Goal: Task Accomplishment & Management: Complete application form

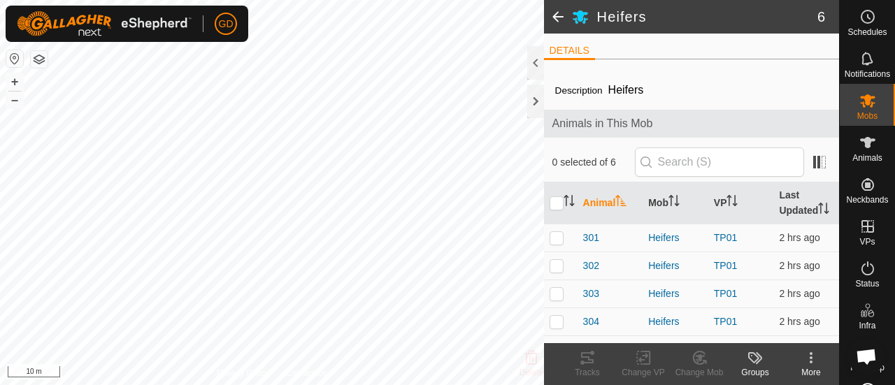
scroll to position [757, 0]
click at [597, 237] on span "301" at bounding box center [591, 238] width 16 height 15
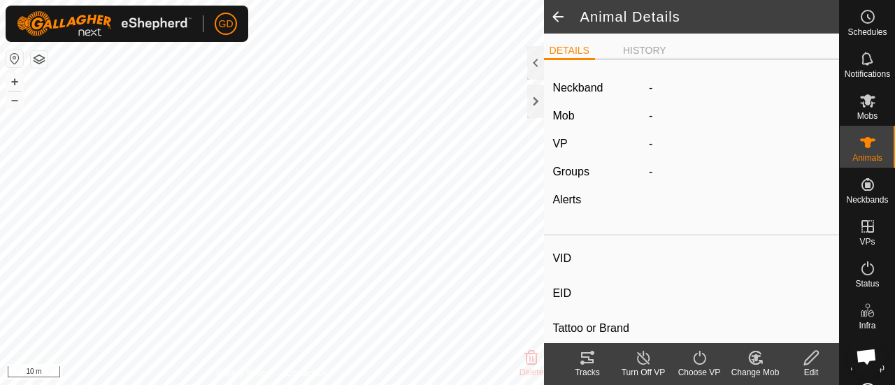
type input "301"
type input "982123826118450"
type input "-"
type input "Droughtmaster"
type input "-"
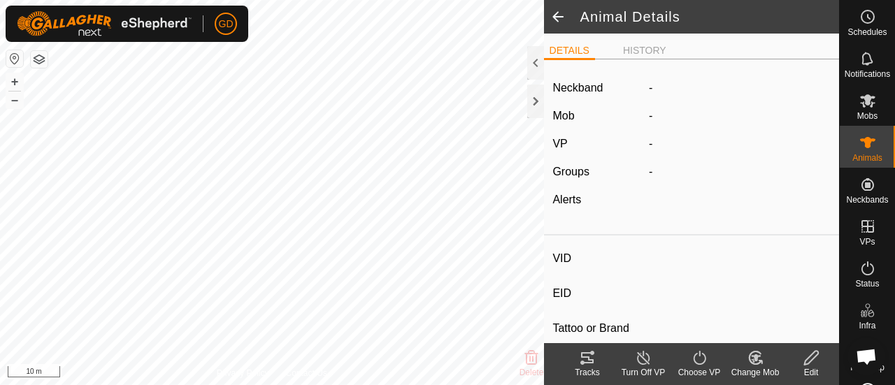
type input "-"
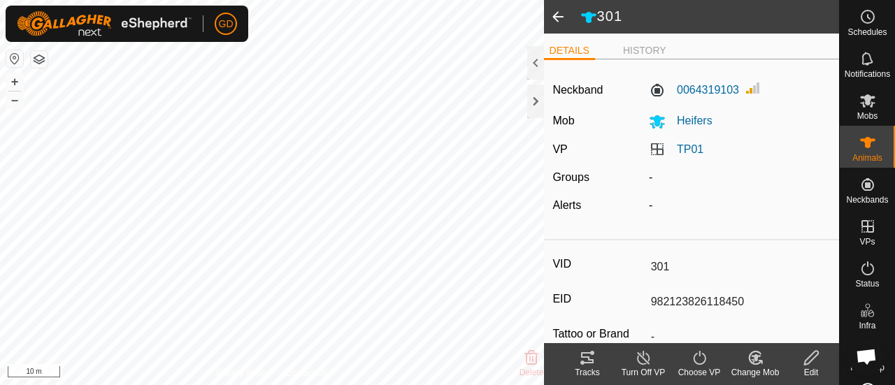
drag, startPoint x: 739, startPoint y: 301, endPoint x: 646, endPoint y: 304, distance: 93.1
click at [646, 304] on input "982123826118450" at bounding box center [737, 302] width 185 height 24
click at [555, 19] on span at bounding box center [558, 17] width 28 height 34
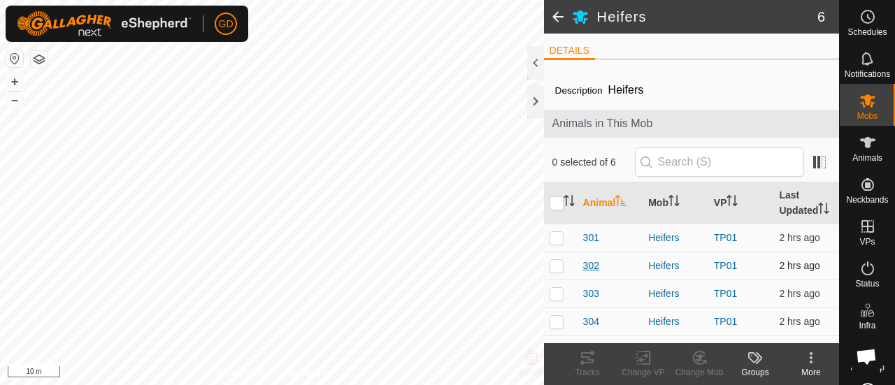
click at [588, 264] on span "302" at bounding box center [591, 266] width 16 height 15
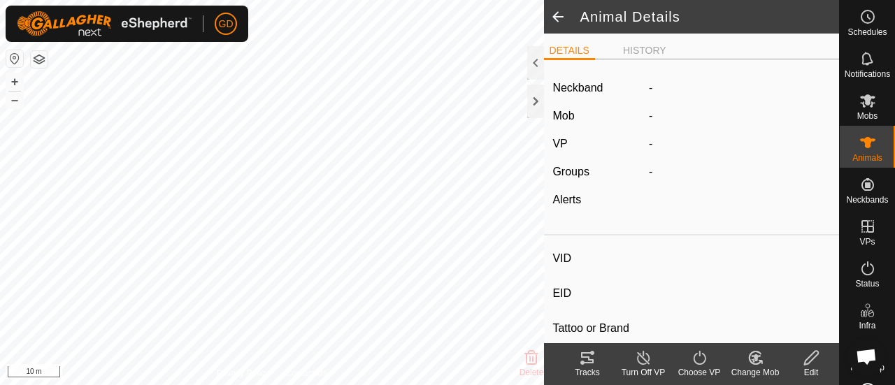
type input "302"
type input "982123826118025"
type input "-"
type input "Droughtmaster"
type input "-"
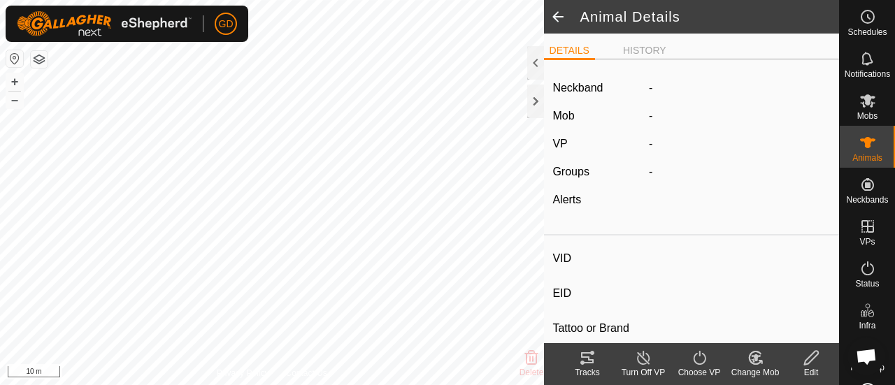
type input "-"
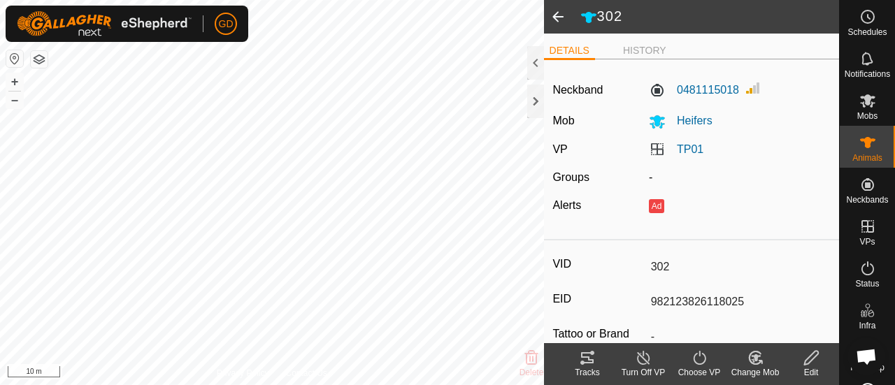
drag, startPoint x: 741, startPoint y: 301, endPoint x: 627, endPoint y: 301, distance: 114.7
click at [627, 301] on div "EID 982123826118025" at bounding box center [691, 302] width 278 height 24
click at [556, 17] on span at bounding box center [558, 17] width 28 height 34
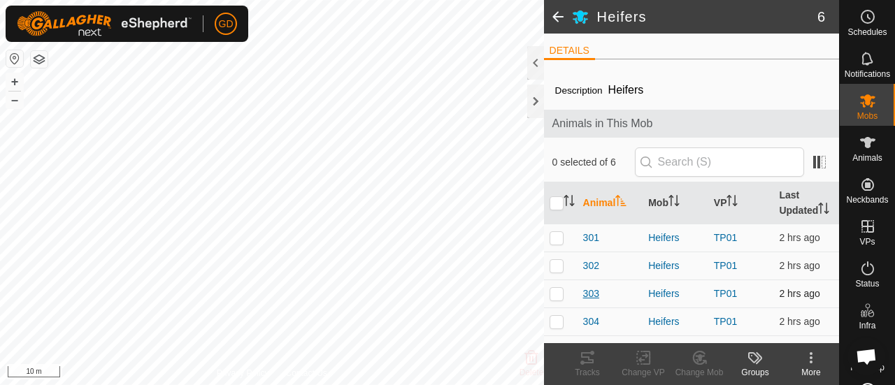
click at [587, 289] on span "303" at bounding box center [591, 294] width 16 height 15
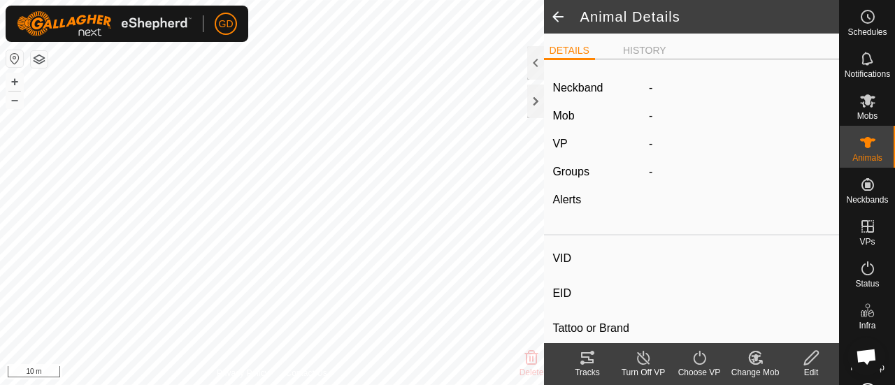
type input "303"
type input "982123826118150"
type input "-"
type input "Droughtmaster"
type input "-"
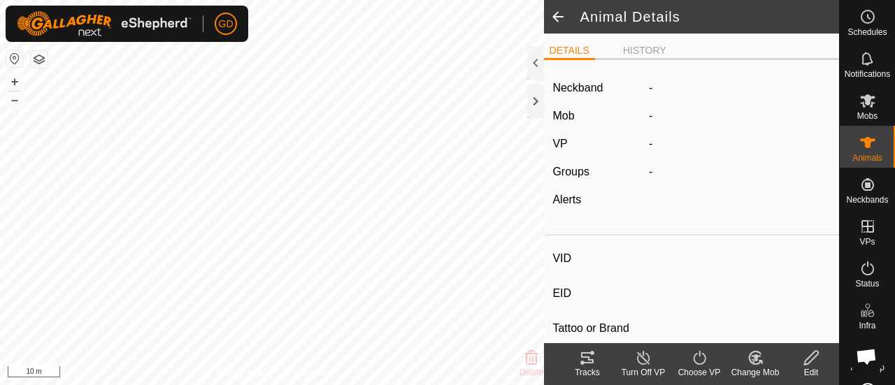
type input "-"
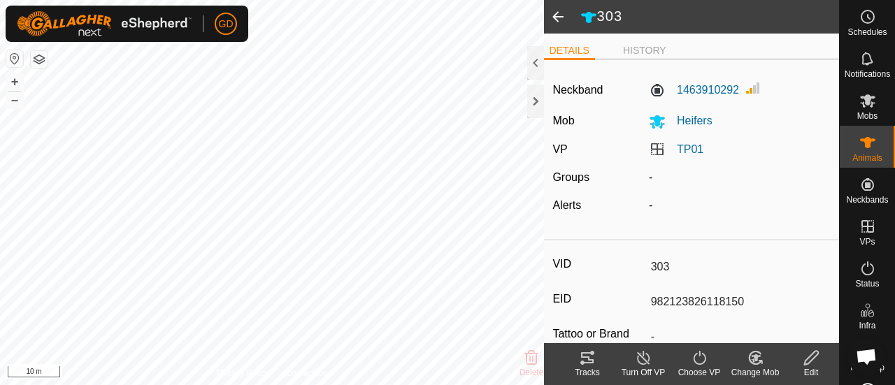
drag, startPoint x: 743, startPoint y: 301, endPoint x: 623, endPoint y: 300, distance: 119.6
click at [623, 300] on div "EID 982123826118150" at bounding box center [691, 302] width 278 height 24
click at [554, 17] on span at bounding box center [558, 17] width 28 height 34
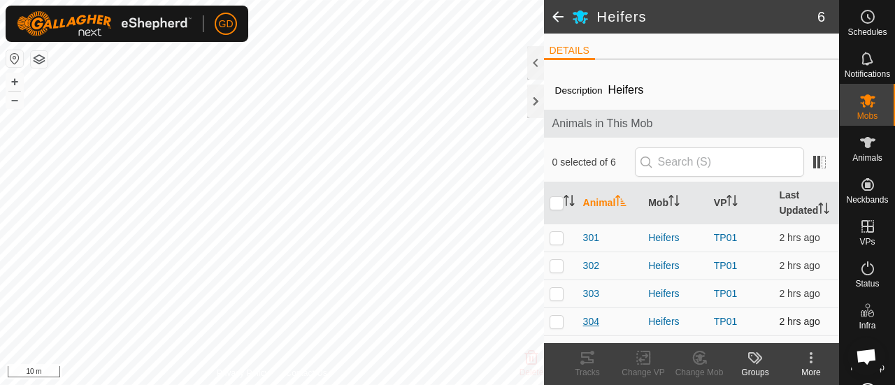
click at [592, 322] on span "304" at bounding box center [591, 322] width 16 height 15
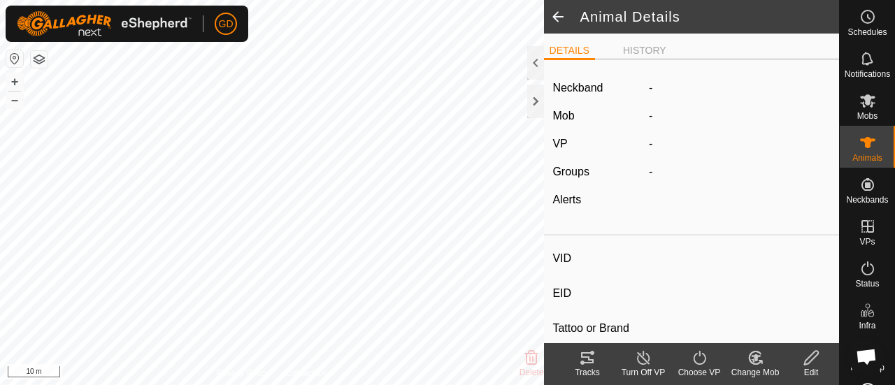
type input "304"
type input "982123826118446"
type input "-"
type input "Droughtmaster"
type input "-"
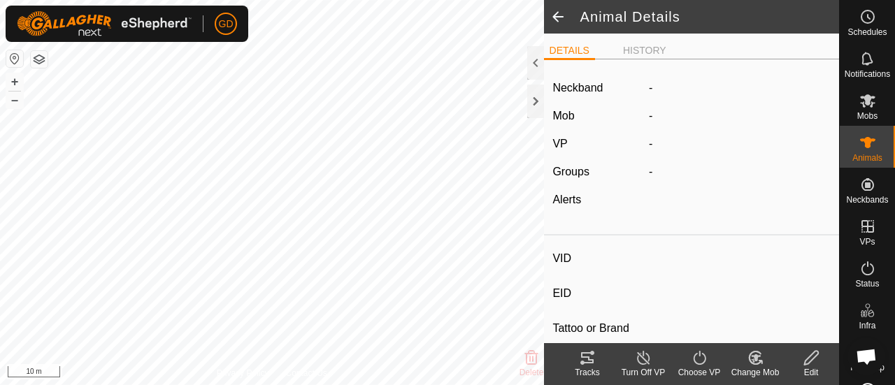
type input "-"
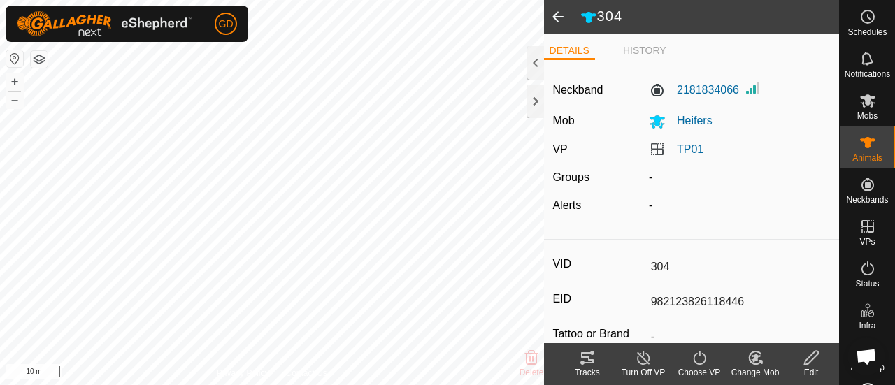
drag, startPoint x: 742, startPoint y: 299, endPoint x: 636, endPoint y: 298, distance: 105.6
click at [636, 298] on div "EID 982123826118446" at bounding box center [691, 302] width 278 height 24
click at [556, 17] on span at bounding box center [558, 17] width 28 height 34
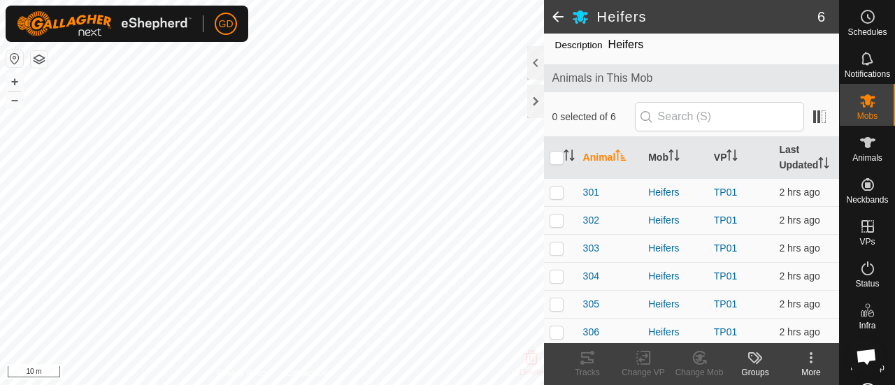
scroll to position [47, 0]
click at [589, 301] on span "305" at bounding box center [591, 303] width 16 height 15
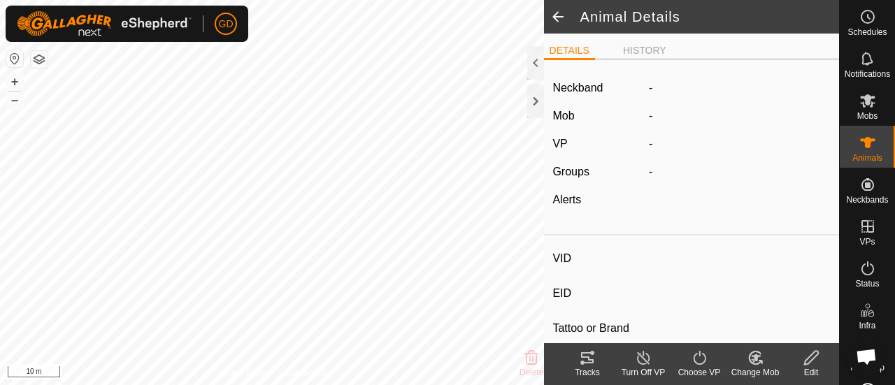
type input "305"
type input "982123862118063"
type input "-"
type input "Droughtmaster"
type input "-"
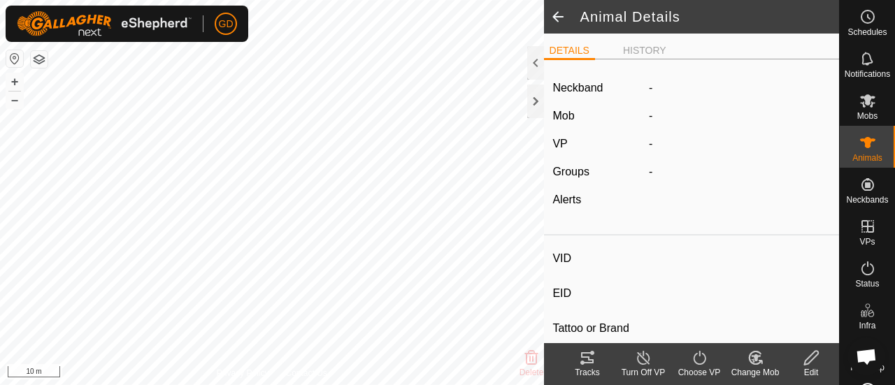
type input "-"
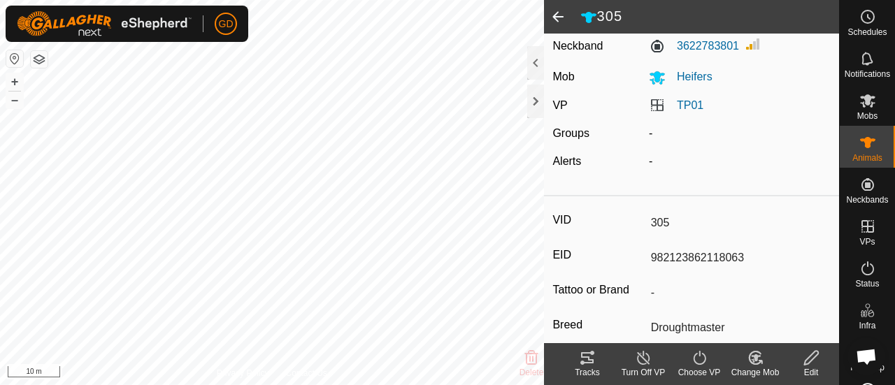
scroll to position [45, 0]
drag, startPoint x: 745, startPoint y: 255, endPoint x: 616, endPoint y: 257, distance: 129.4
click at [616, 257] on div "EID 982123862118063" at bounding box center [691, 257] width 278 height 24
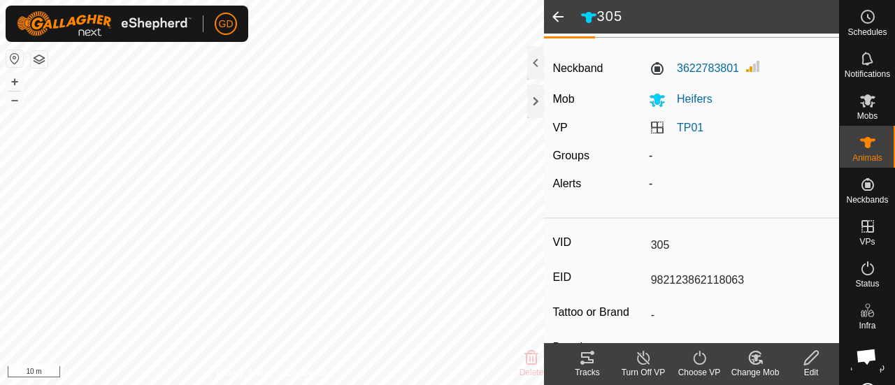
scroll to position [0, 0]
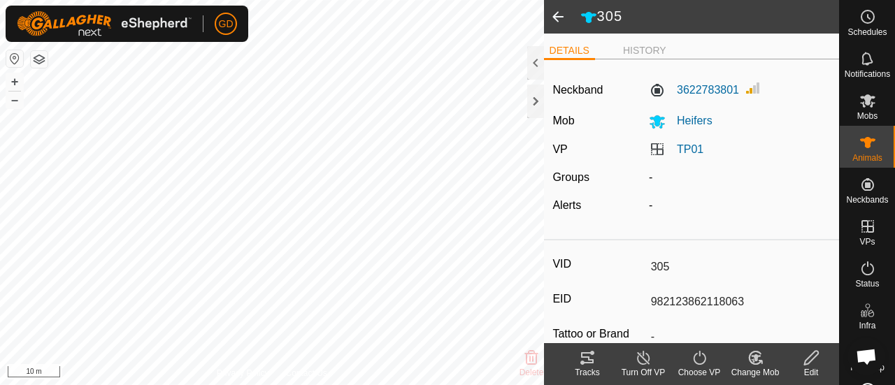
click at [554, 16] on span at bounding box center [558, 17] width 28 height 34
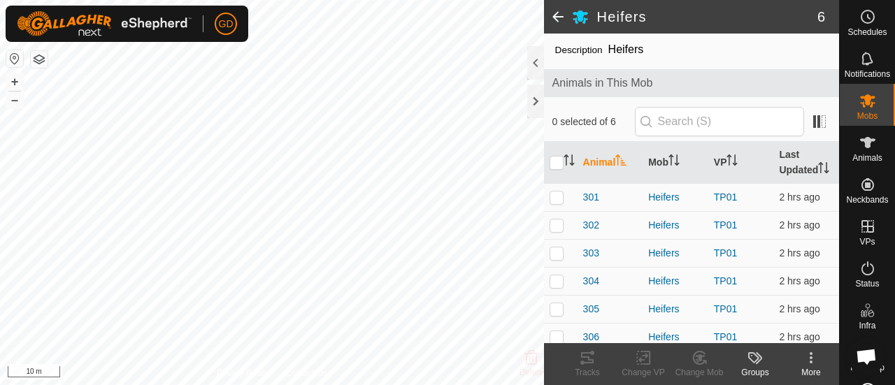
scroll to position [47, 0]
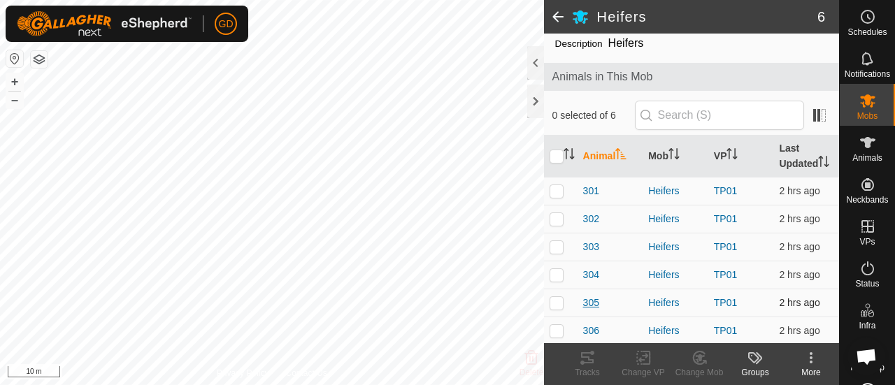
click at [589, 301] on span "305" at bounding box center [591, 303] width 16 height 15
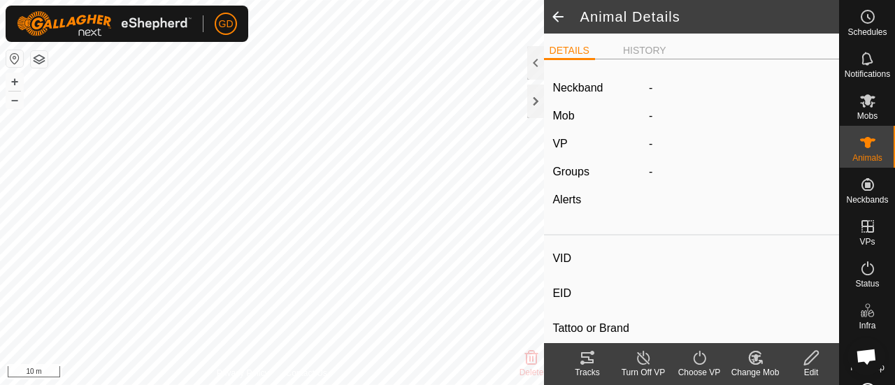
click at [556, 17] on span at bounding box center [558, 17] width 28 height 34
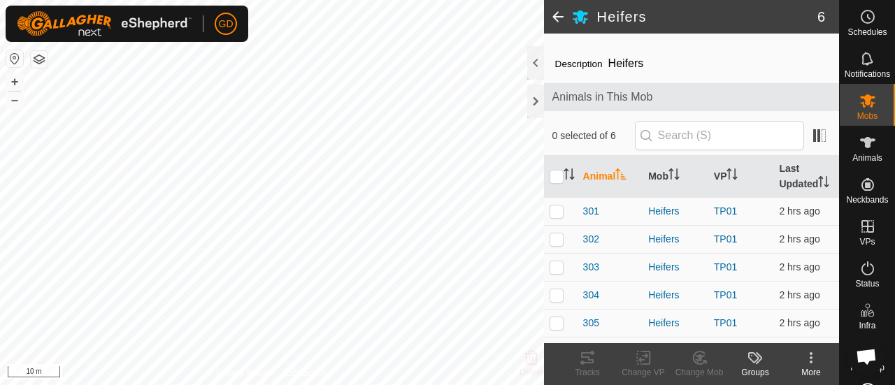
scroll to position [47, 0]
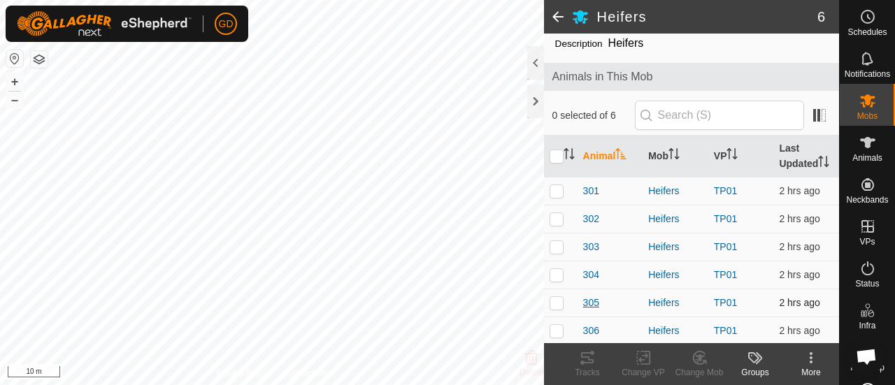
click at [590, 299] on span "305" at bounding box center [591, 303] width 16 height 15
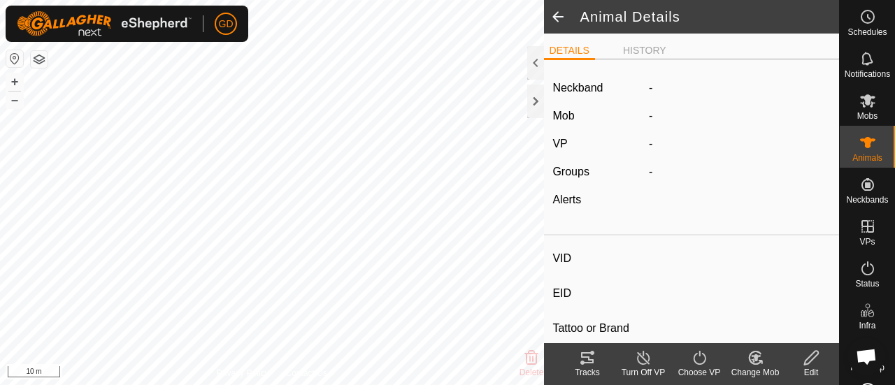
click at [558, 15] on span at bounding box center [558, 17] width 28 height 34
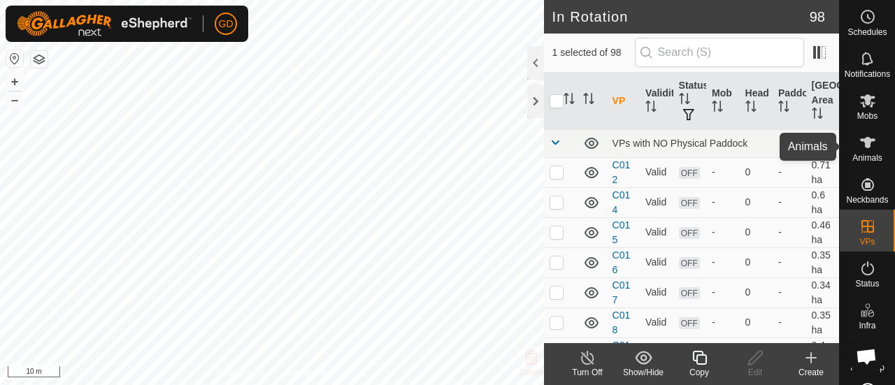
click at [860, 140] on icon at bounding box center [867, 142] width 15 height 11
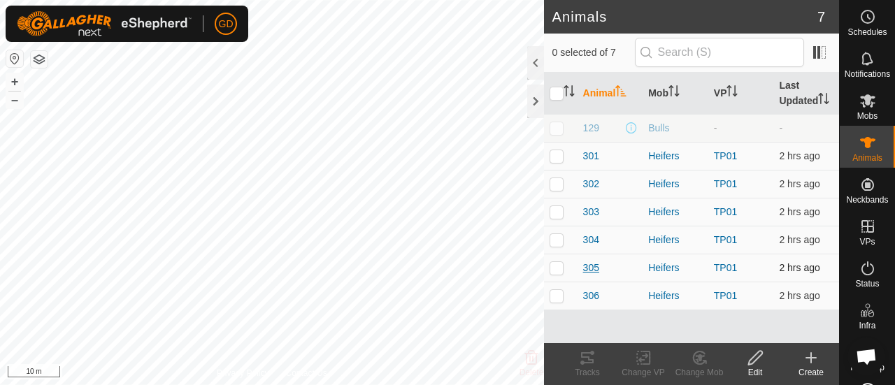
click at [594, 265] on span "305" at bounding box center [591, 268] width 16 height 15
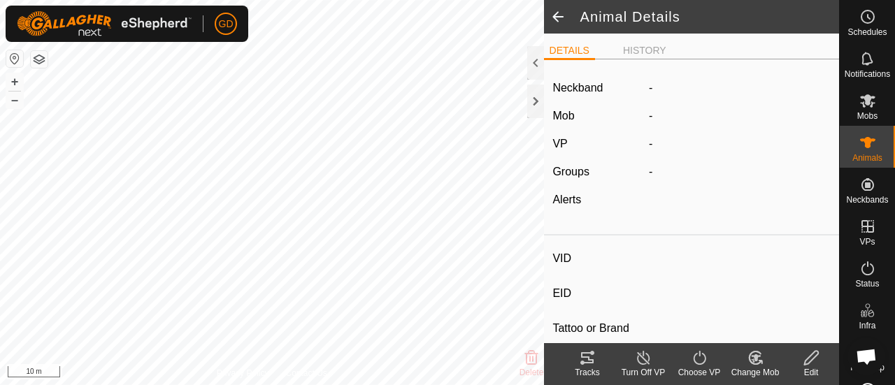
type input "305"
type input "982123862118063"
type input "-"
type input "Droughtmaster"
type input "-"
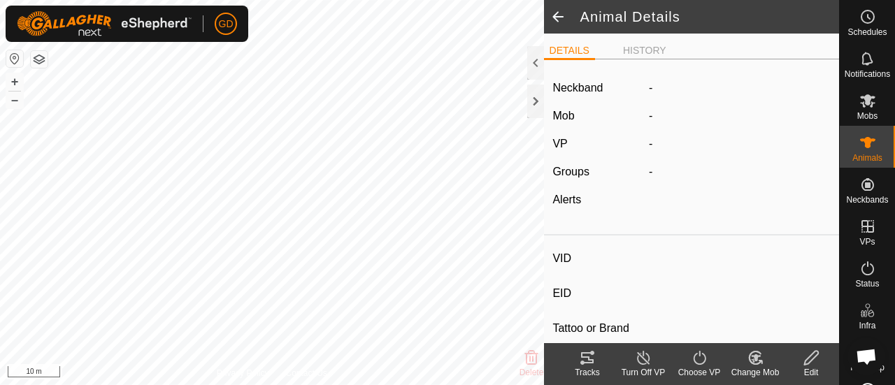
type input "-"
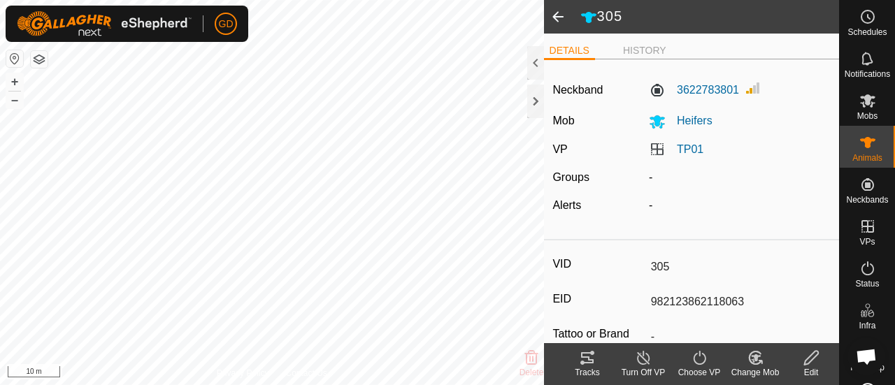
click at [557, 20] on span at bounding box center [558, 17] width 28 height 34
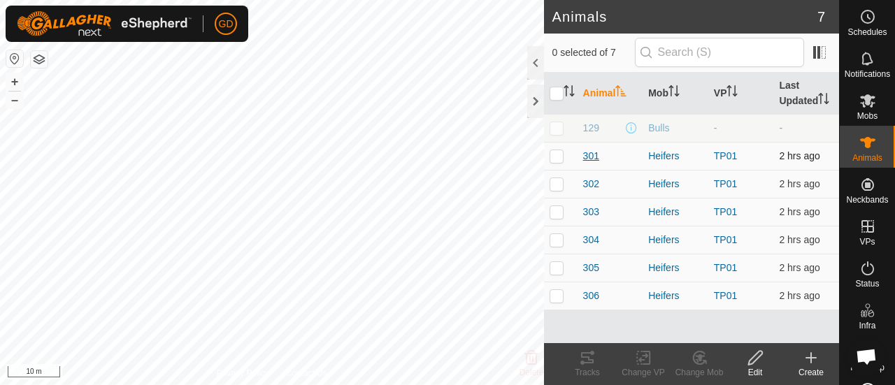
click at [592, 153] on span "301" at bounding box center [591, 156] width 16 height 15
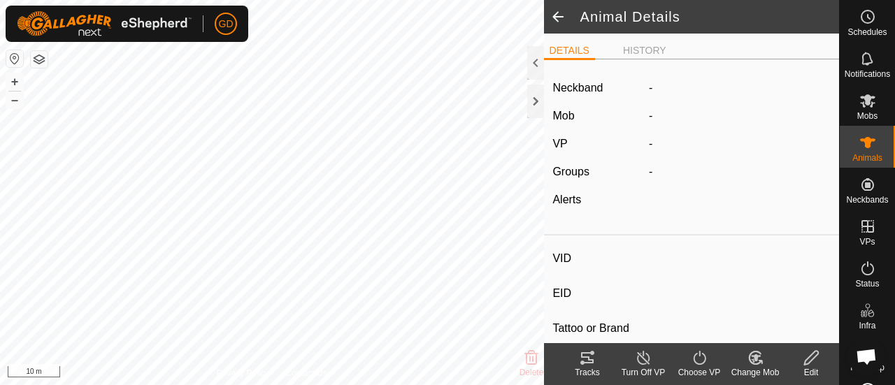
type input "301"
type input "982123826118450"
type input "-"
type input "Droughtmaster"
type input "-"
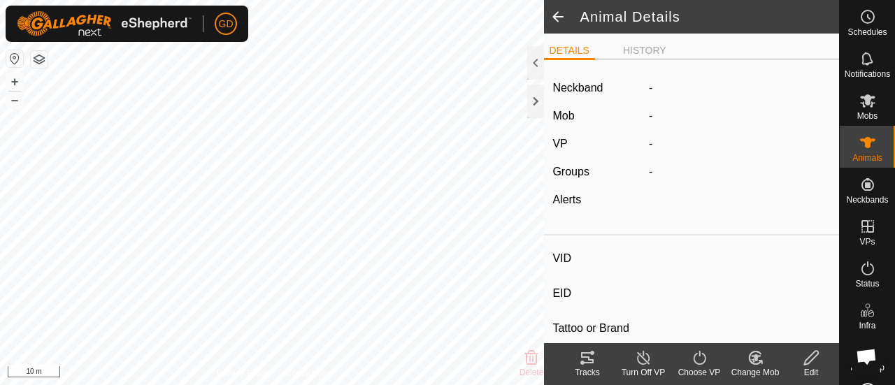
type input "-"
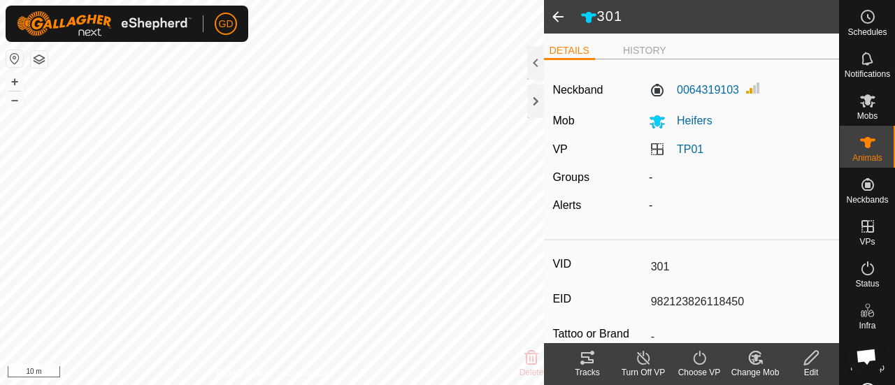
click at [556, 16] on span at bounding box center [558, 17] width 28 height 34
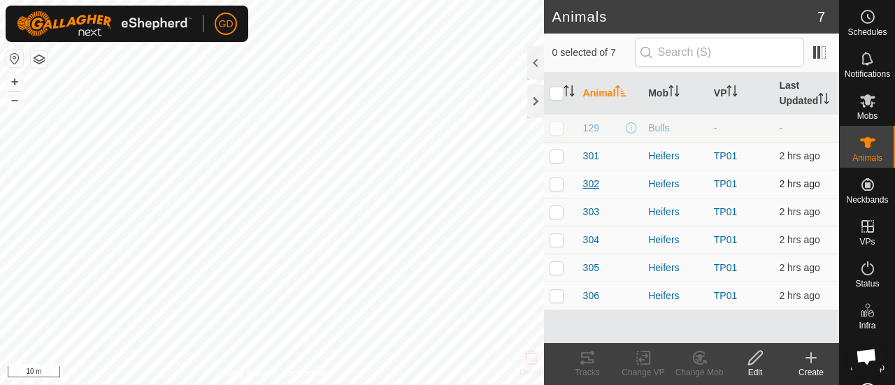
click at [593, 178] on span "302" at bounding box center [591, 184] width 16 height 15
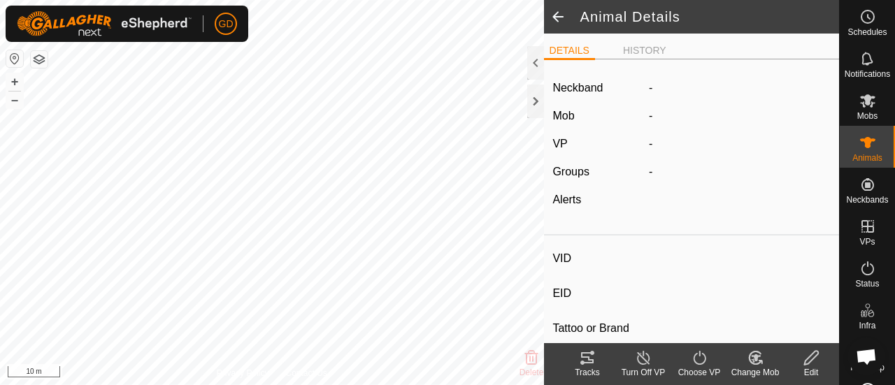
type input "302"
type input "982123826118025"
type input "-"
type input "Droughtmaster"
type input "-"
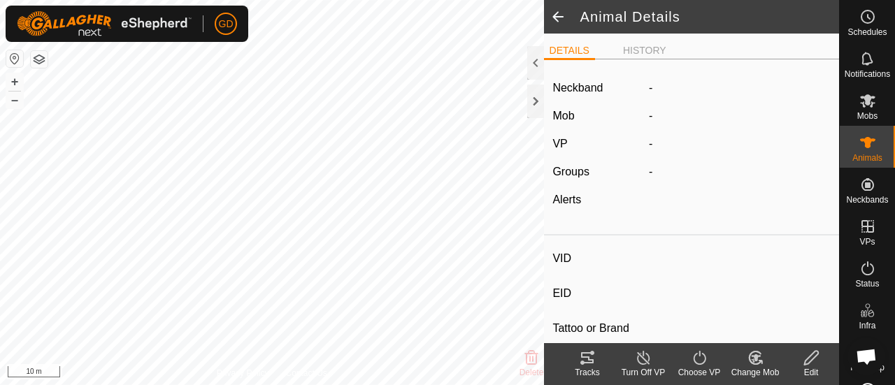
type input "-"
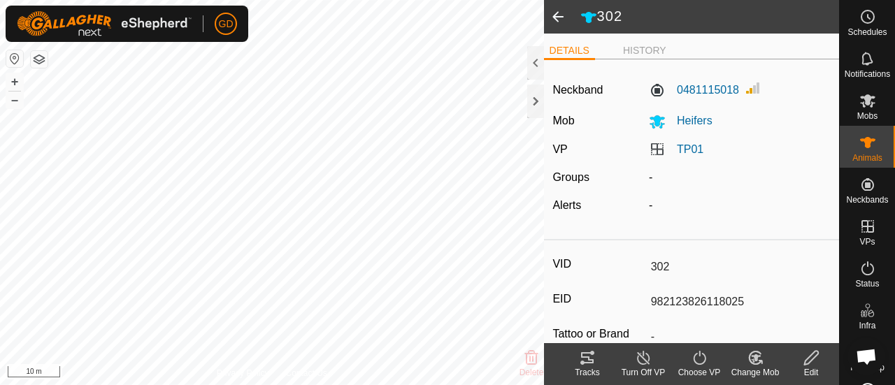
click at [558, 20] on span at bounding box center [558, 17] width 28 height 34
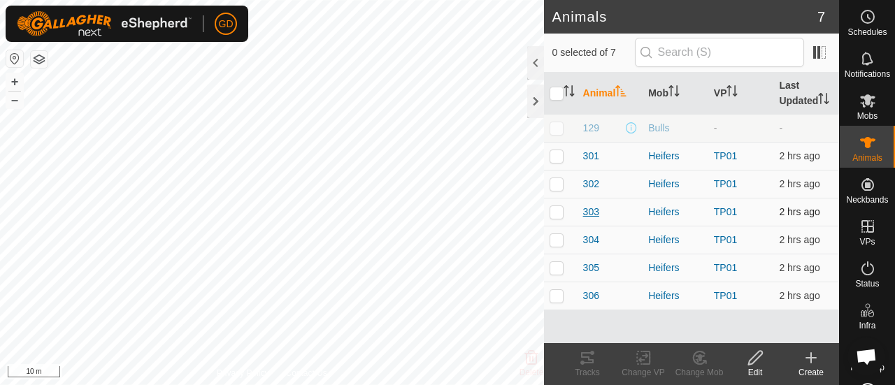
click at [593, 212] on span "303" at bounding box center [591, 212] width 16 height 15
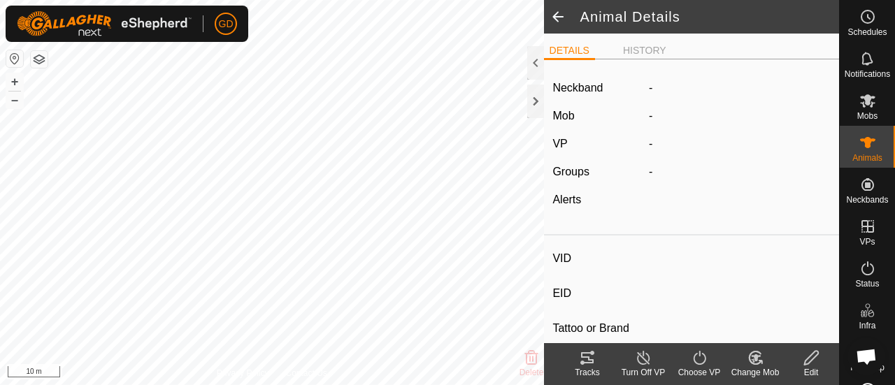
type input "303"
type input "982123826118150"
type input "-"
type input "Droughtmaster"
type input "-"
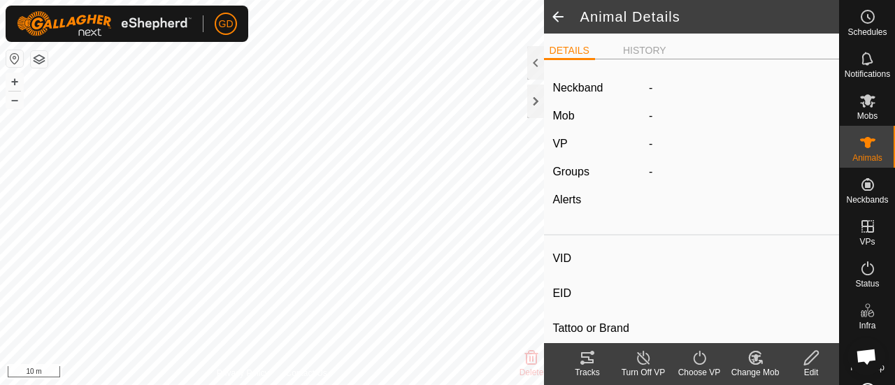
type input "-"
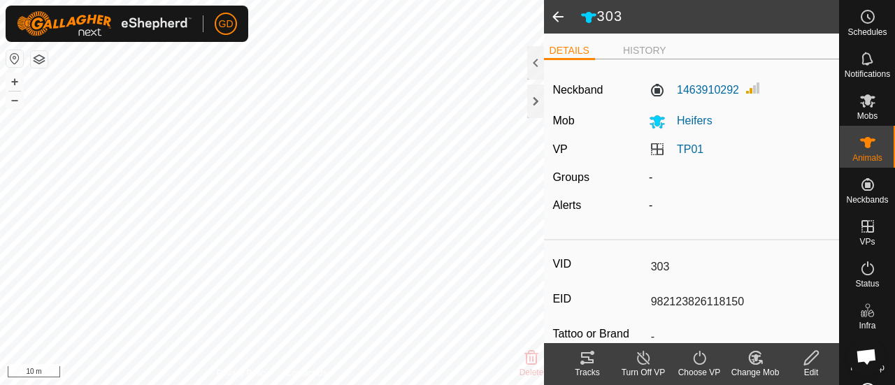
click at [559, 20] on span at bounding box center [558, 17] width 28 height 34
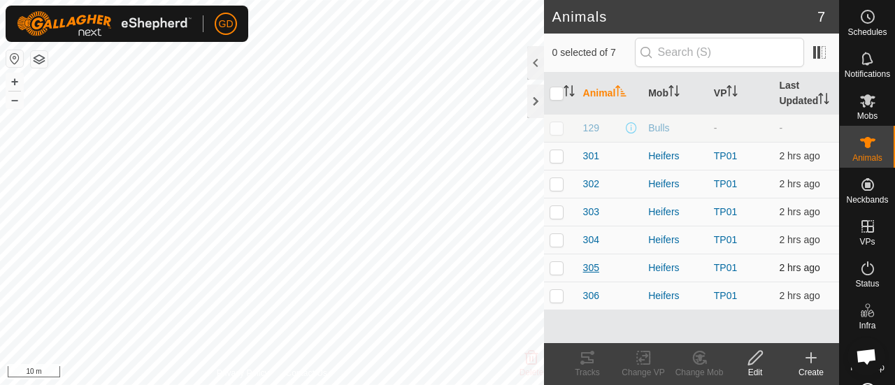
click at [592, 263] on span "305" at bounding box center [591, 268] width 16 height 15
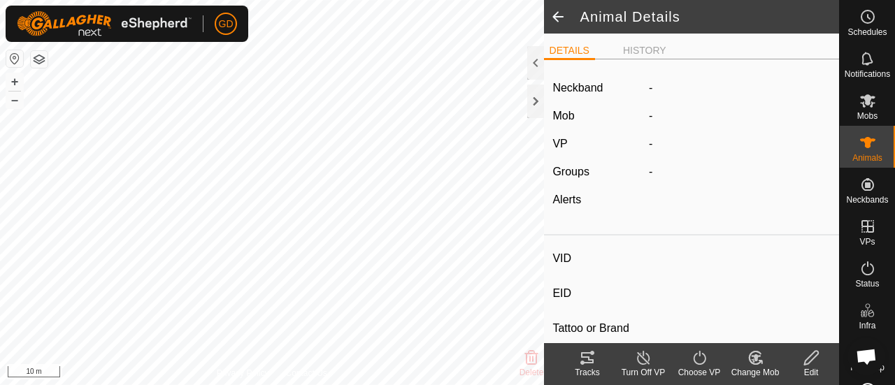
type input "305"
type input "982123862118063"
type input "-"
type input "Droughtmaster"
type input "-"
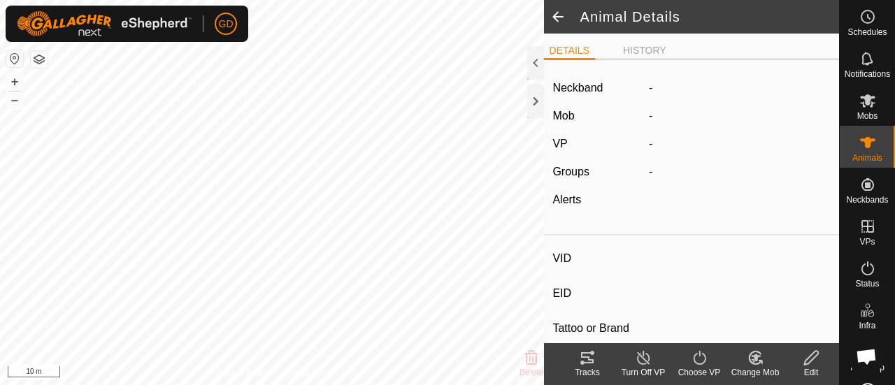
type input "-"
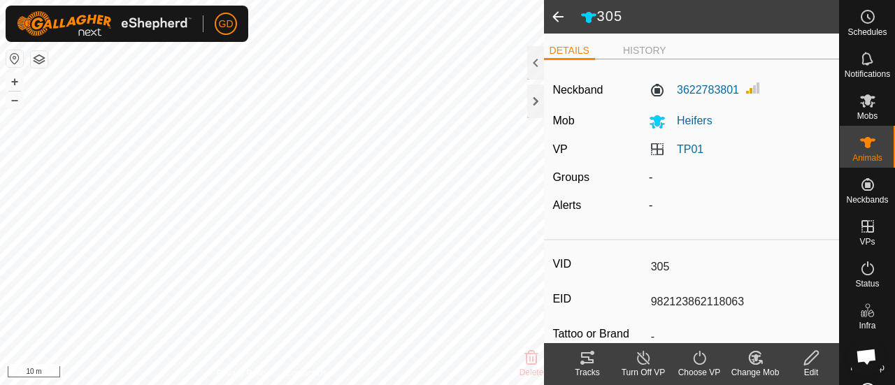
drag, startPoint x: 741, startPoint y: 303, endPoint x: 632, endPoint y: 298, distance: 108.5
click at [632, 298] on div "EID 982123862118063" at bounding box center [691, 302] width 278 height 24
click at [555, 17] on span at bounding box center [558, 17] width 28 height 34
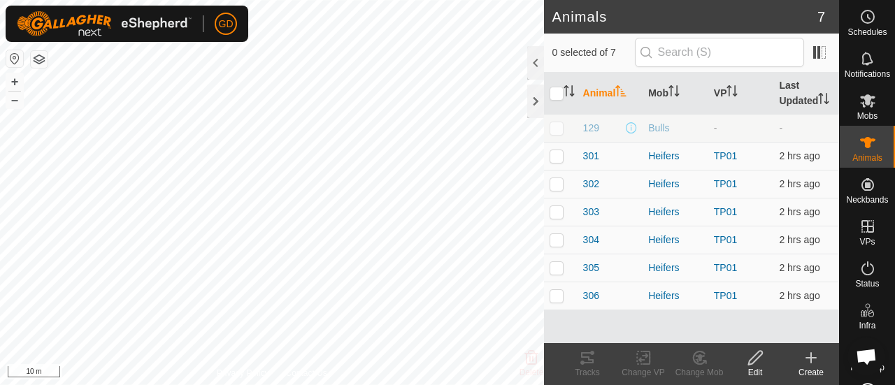
click at [808, 359] on icon at bounding box center [811, 358] width 17 height 17
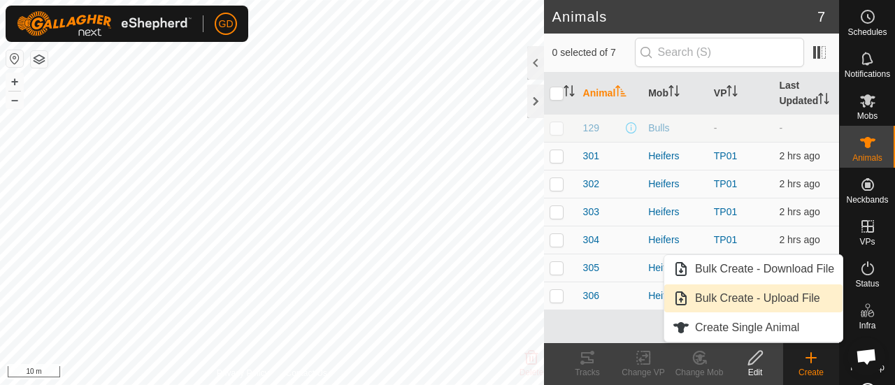
click at [736, 292] on link "Bulk Create - Upload File" at bounding box center [753, 299] width 178 height 28
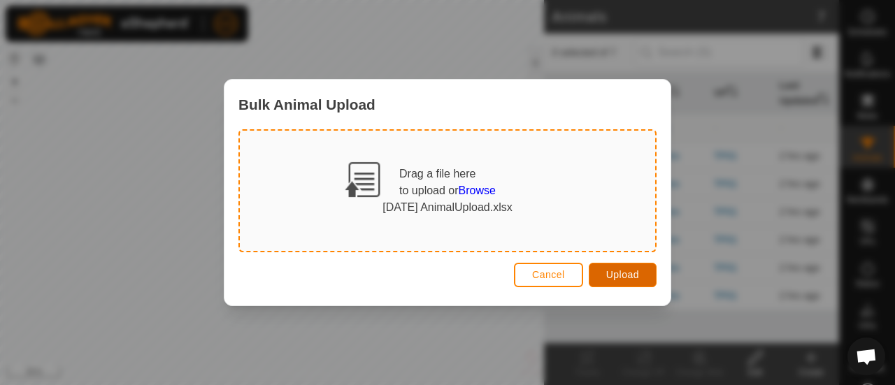
click at [613, 275] on span "Upload" at bounding box center [622, 274] width 33 height 11
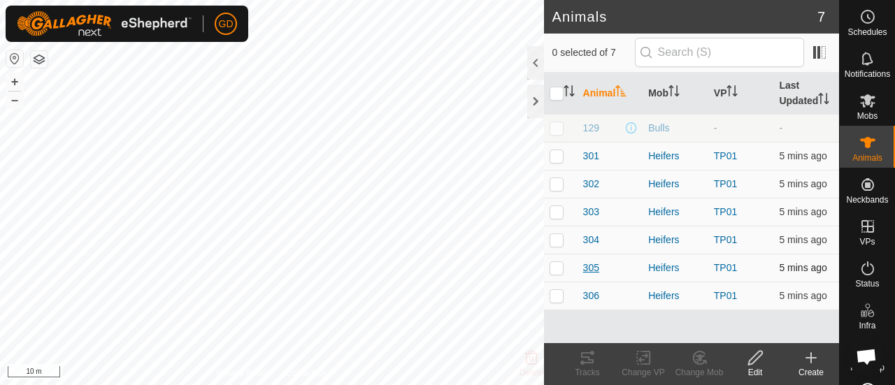
click at [590, 266] on span "305" at bounding box center [591, 268] width 16 height 15
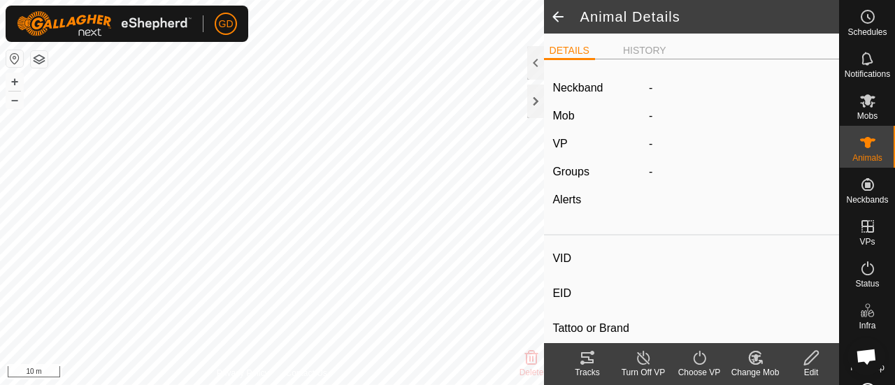
type input "305"
type input "982123862118063"
type input "-"
type input "Droughtmaster"
type input "-"
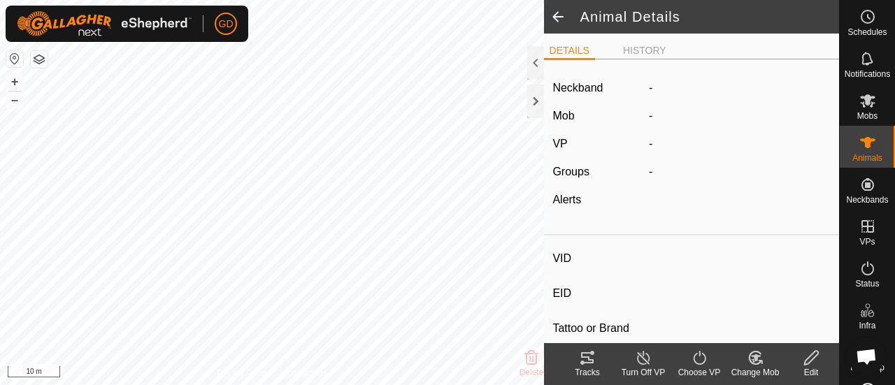
type input "-"
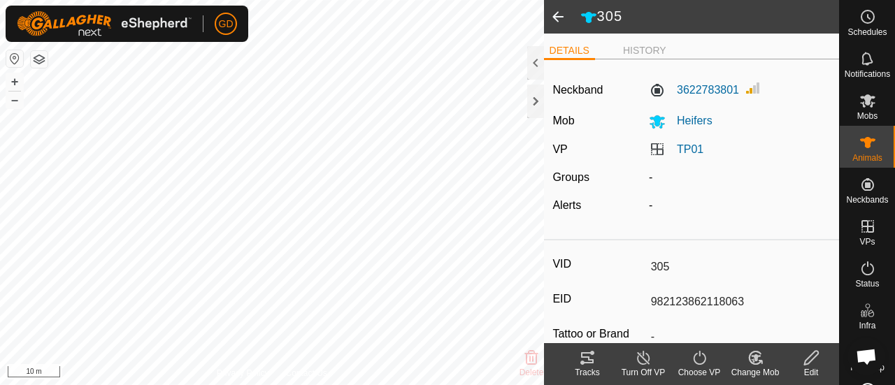
click at [555, 12] on span at bounding box center [558, 17] width 28 height 34
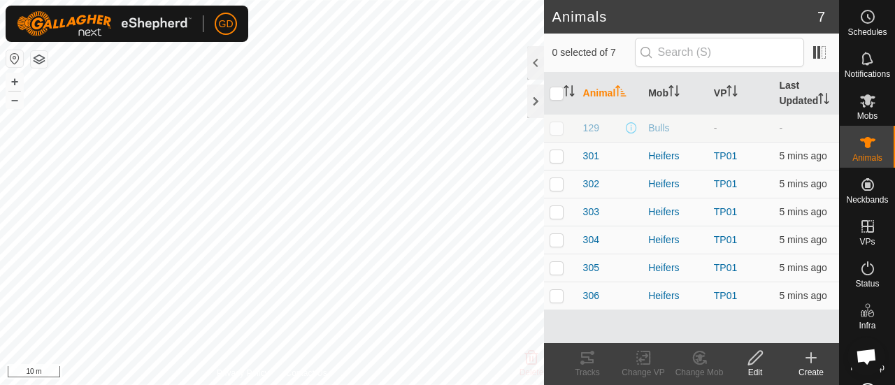
scroll to position [755, 0]
click at [592, 234] on span "304" at bounding box center [591, 240] width 16 height 15
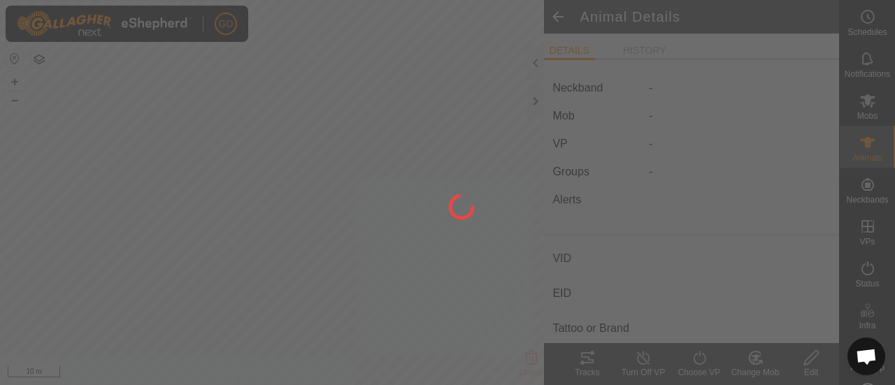
type input "304"
type input "982123826118446"
type input "-"
type input "Droughtmaster"
type input "-"
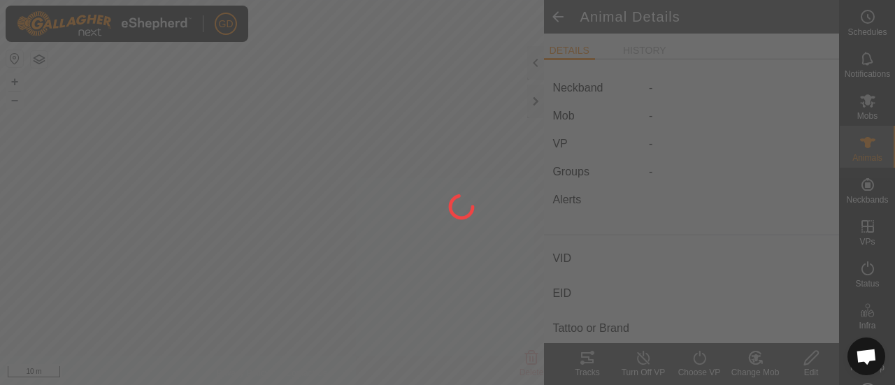
type input "-"
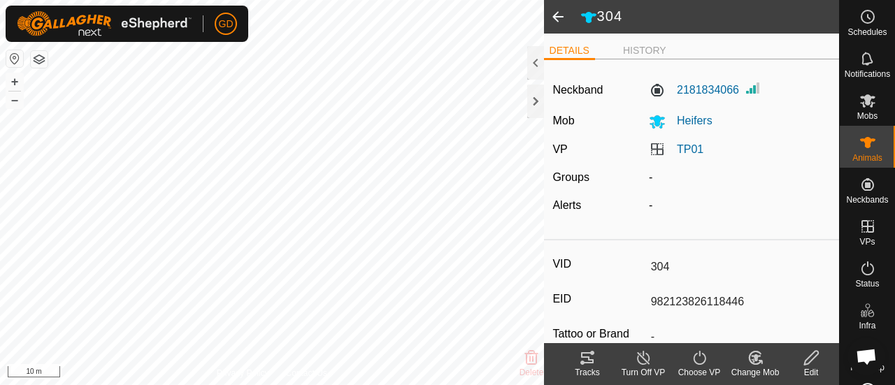
drag, startPoint x: 738, startPoint y: 301, endPoint x: 636, endPoint y: 301, distance: 102.1
click at [636, 301] on div "EID 982123826118446" at bounding box center [691, 302] width 278 height 24
click at [558, 20] on span at bounding box center [558, 17] width 28 height 34
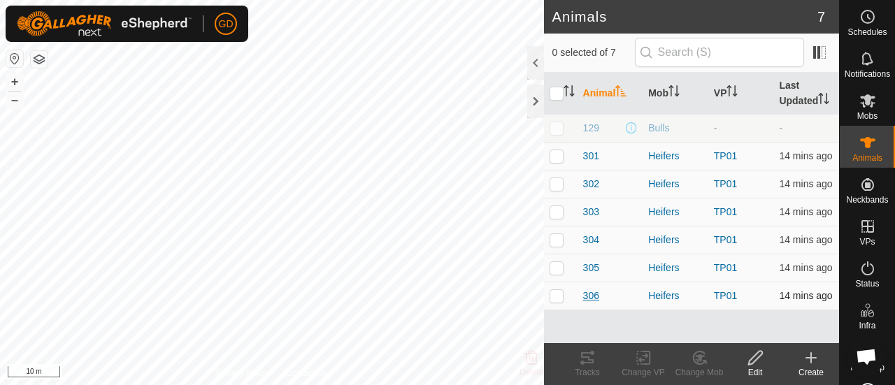
click at [590, 294] on span "306" at bounding box center [591, 296] width 16 height 15
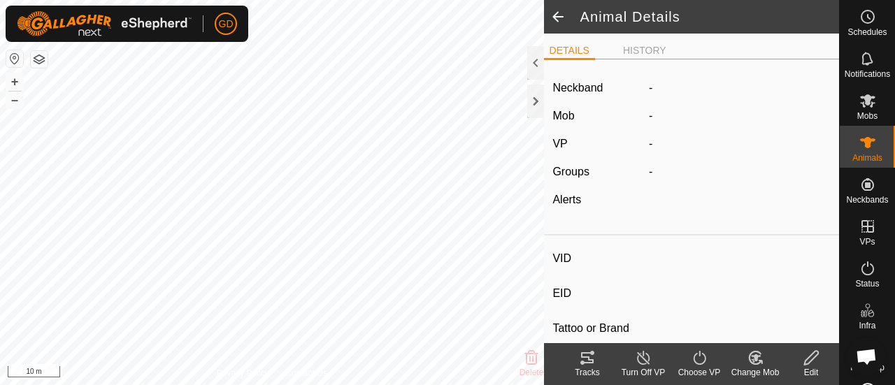
type input "306"
type input "982123826118224"
type input "-"
type input "Droughtmaster"
type input "-"
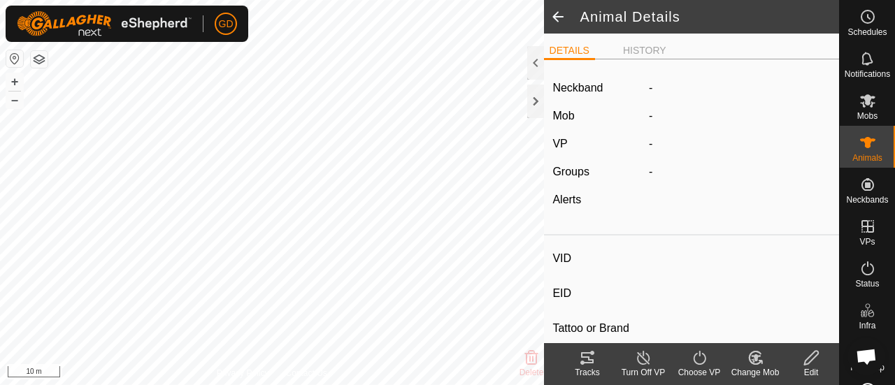
type input "-"
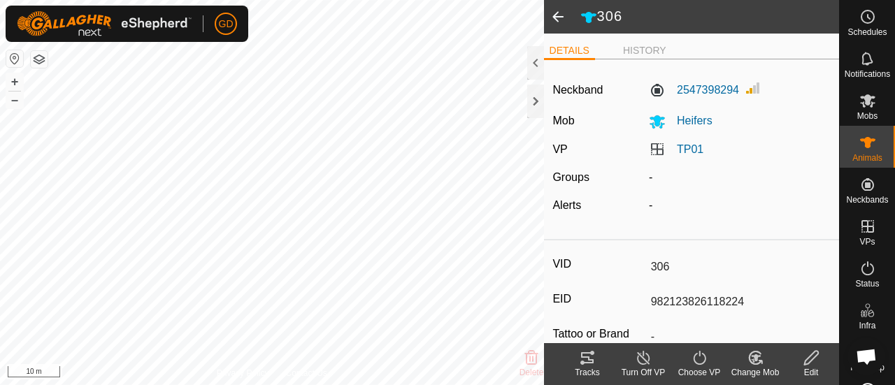
drag, startPoint x: 742, startPoint y: 303, endPoint x: 643, endPoint y: 303, distance: 98.6
click at [645, 303] on input "982123826118224" at bounding box center [737, 302] width 185 height 24
click at [557, 19] on span at bounding box center [558, 17] width 28 height 34
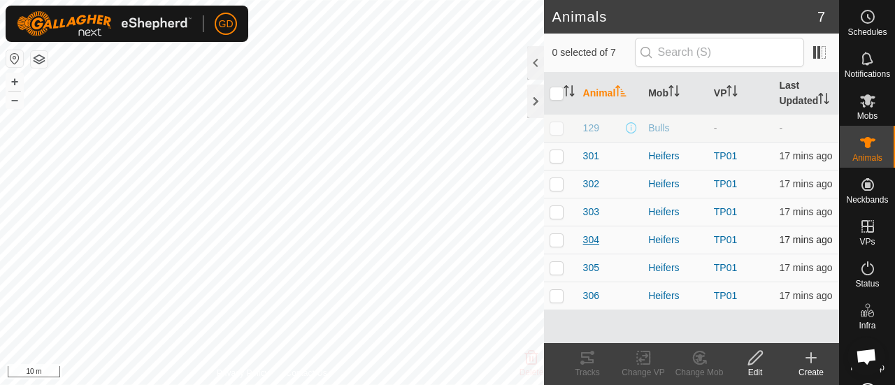
click at [589, 236] on span "304" at bounding box center [591, 240] width 16 height 15
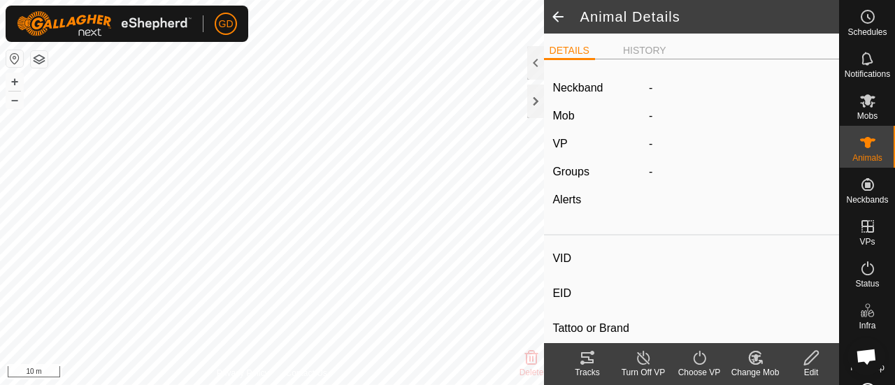
type input "304"
type input "982123826118446"
type input "-"
type input "Droughtmaster"
type input "-"
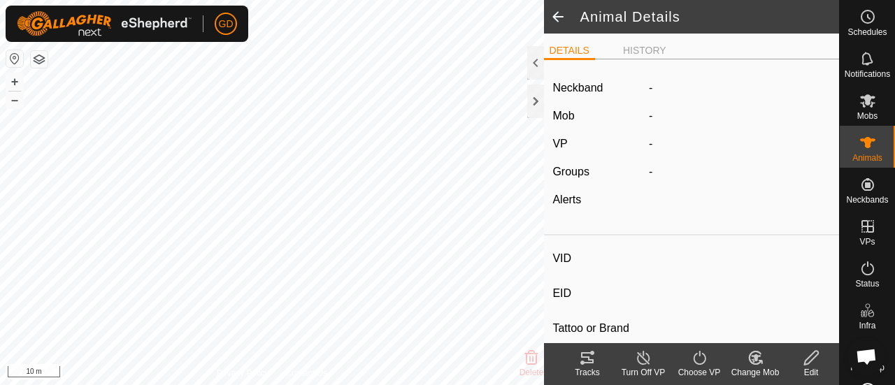
type input "-"
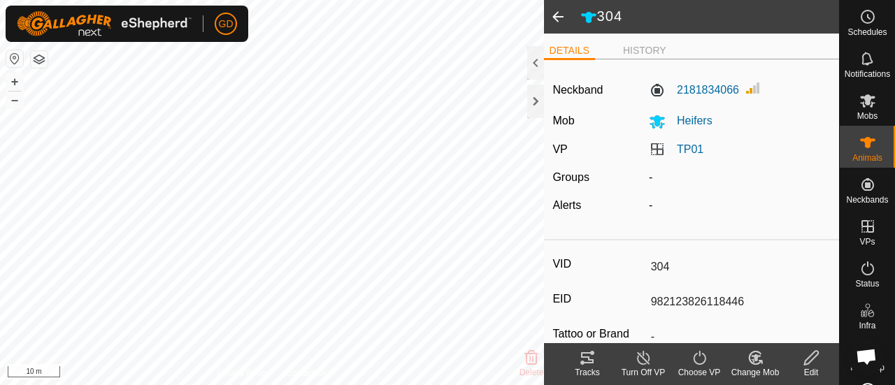
click at [560, 15] on span at bounding box center [558, 17] width 28 height 34
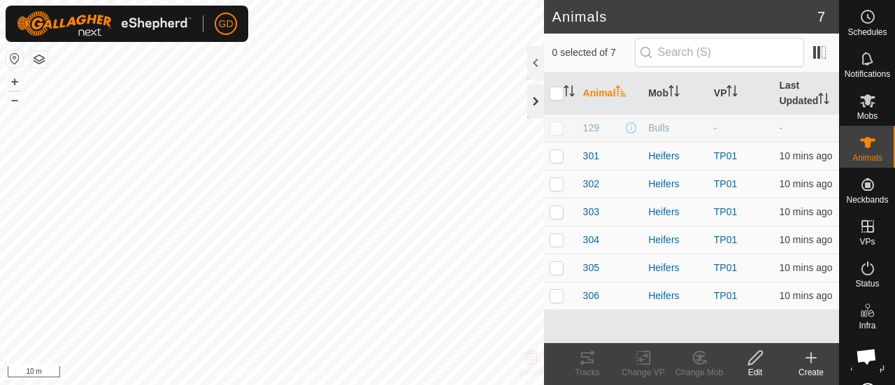
click at [536, 99] on div at bounding box center [535, 102] width 17 height 34
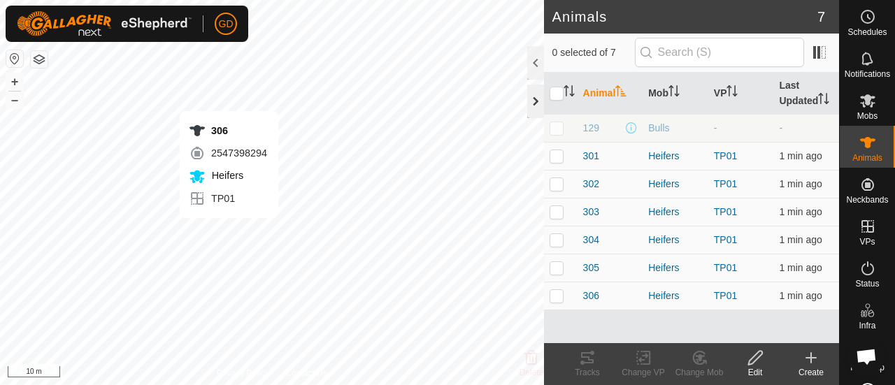
checkbox input "true"
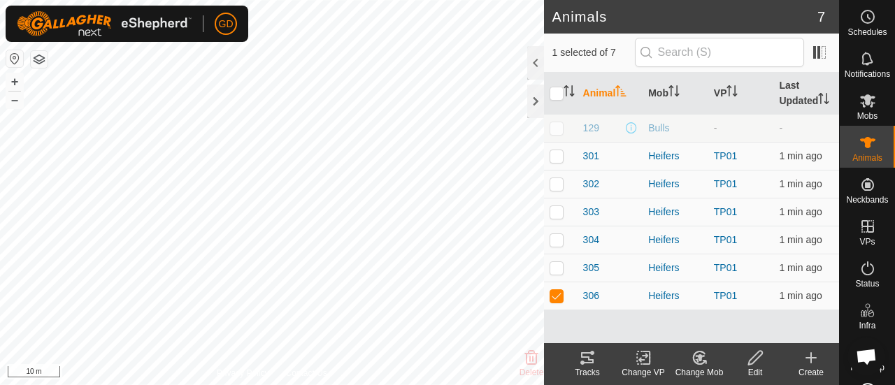
click at [582, 357] on icon at bounding box center [587, 357] width 13 height 11
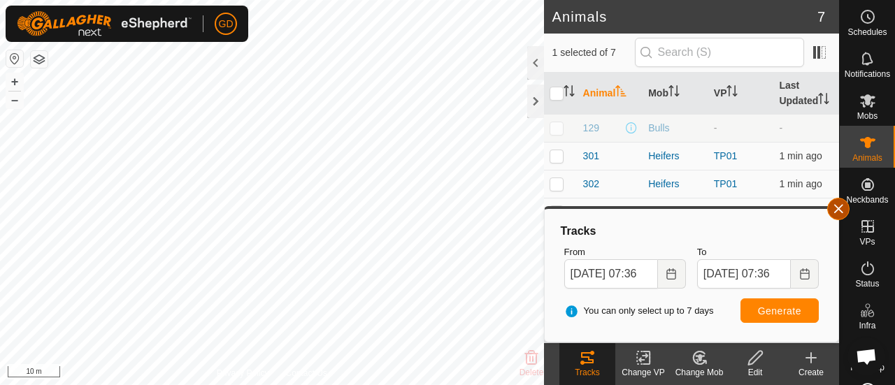
click at [835, 209] on button "button" at bounding box center [838, 209] width 22 height 22
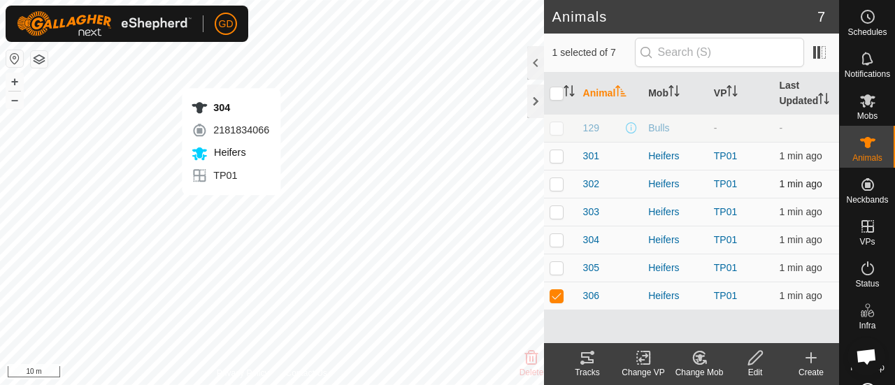
checkbox input "true"
checkbox input "false"
click at [580, 362] on icon at bounding box center [582, 363] width 4 height 4
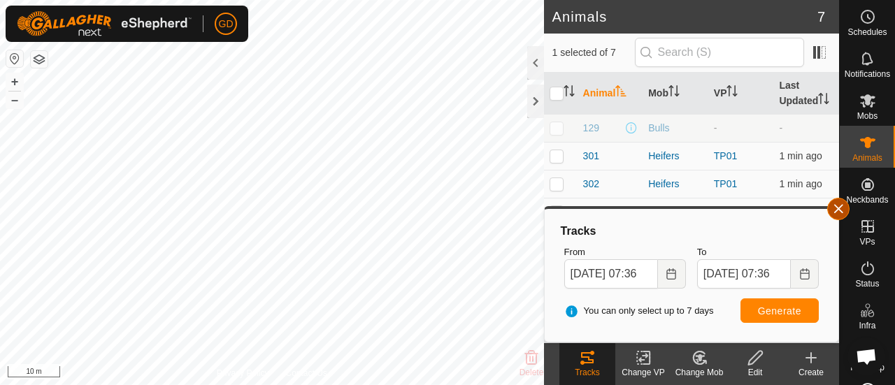
click at [838, 212] on button "button" at bounding box center [838, 209] width 22 height 22
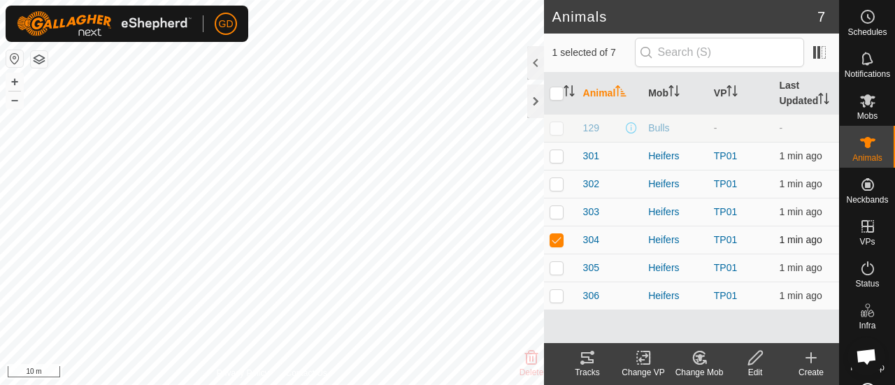
click at [560, 241] on p-checkbox at bounding box center [557, 239] width 14 height 11
checkbox input "false"
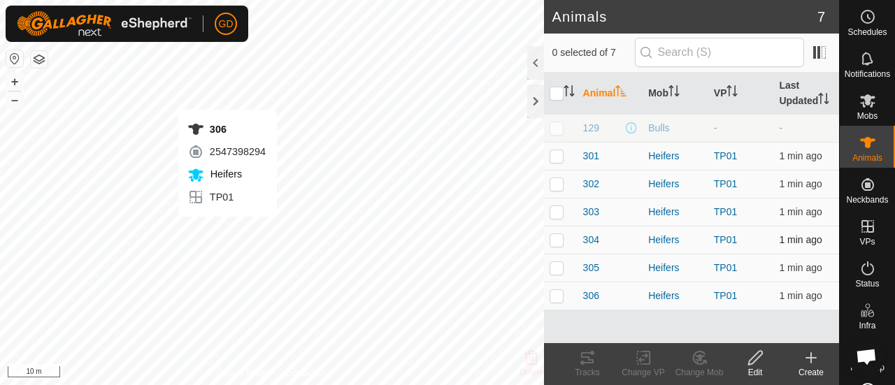
checkbox input "true"
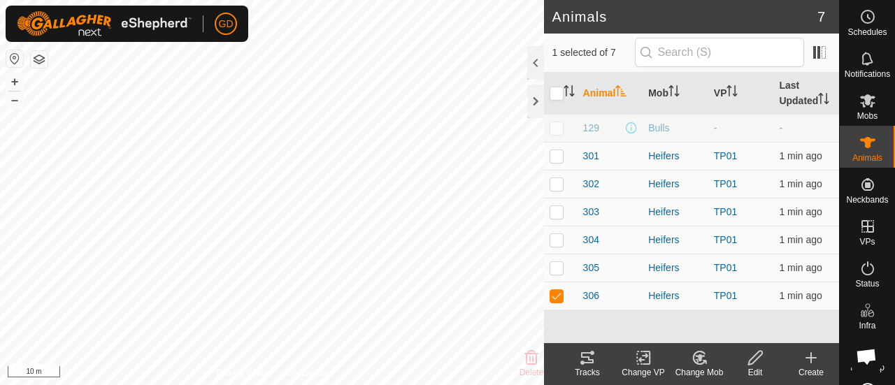
click at [586, 363] on icon at bounding box center [587, 357] width 13 height 11
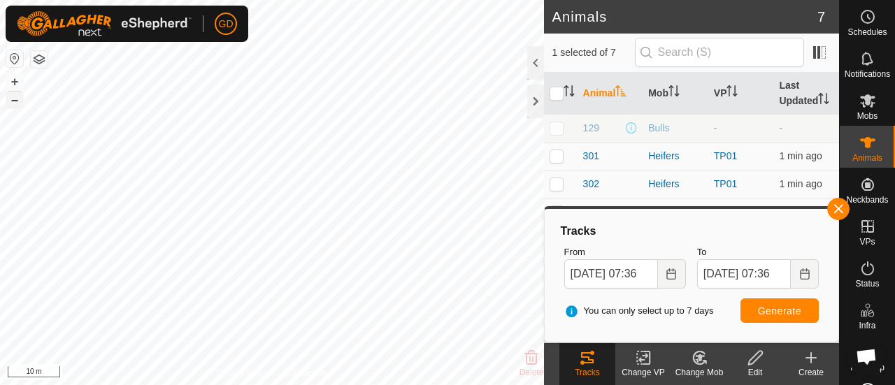
click at [15, 101] on button "–" at bounding box center [14, 100] width 17 height 17
click at [15, 97] on button "–" at bounding box center [14, 100] width 17 height 17
click at [836, 208] on button "button" at bounding box center [838, 209] width 22 height 22
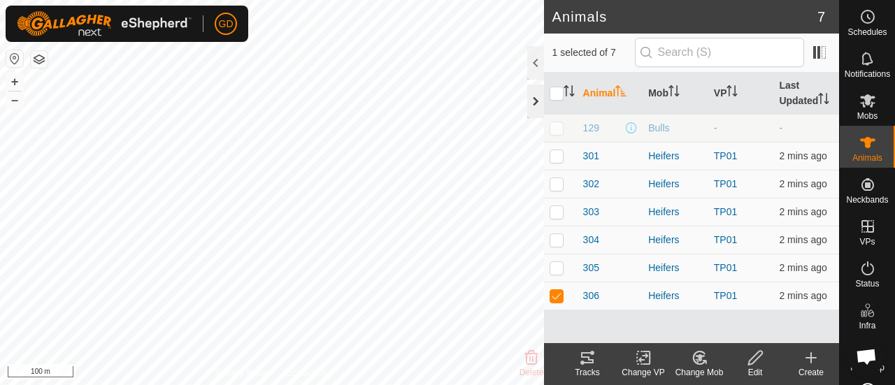
click at [533, 105] on div at bounding box center [535, 102] width 17 height 34
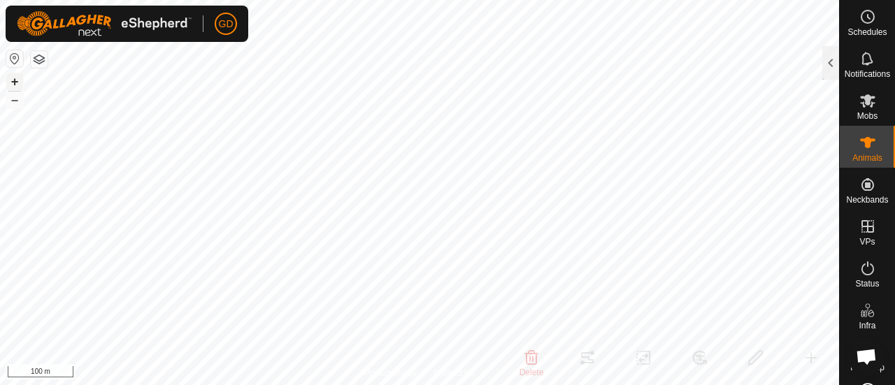
click at [17, 78] on div "305 3622783801 Heifers TP01 + – ⇧ i 100 m" at bounding box center [419, 192] width 839 height 385
click at [17, 78] on button "+" at bounding box center [14, 81] width 17 height 17
click at [13, 80] on button "+" at bounding box center [14, 81] width 17 height 17
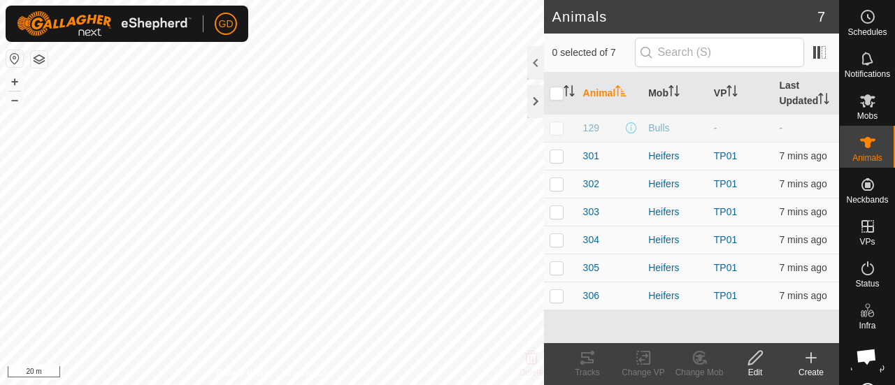
scroll to position [757, 0]
